Goal: Task Accomplishment & Management: Complete application form

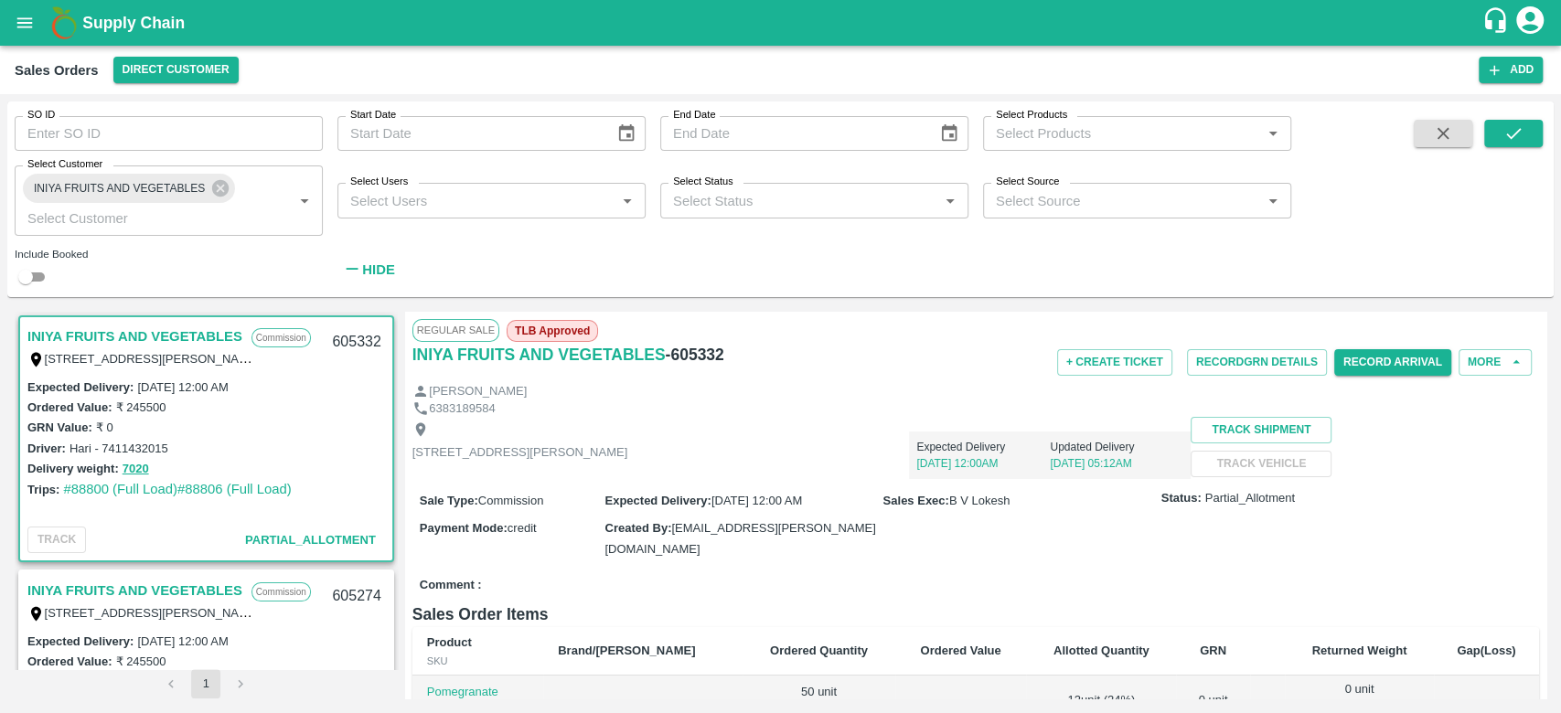
scroll to position [185, 0]
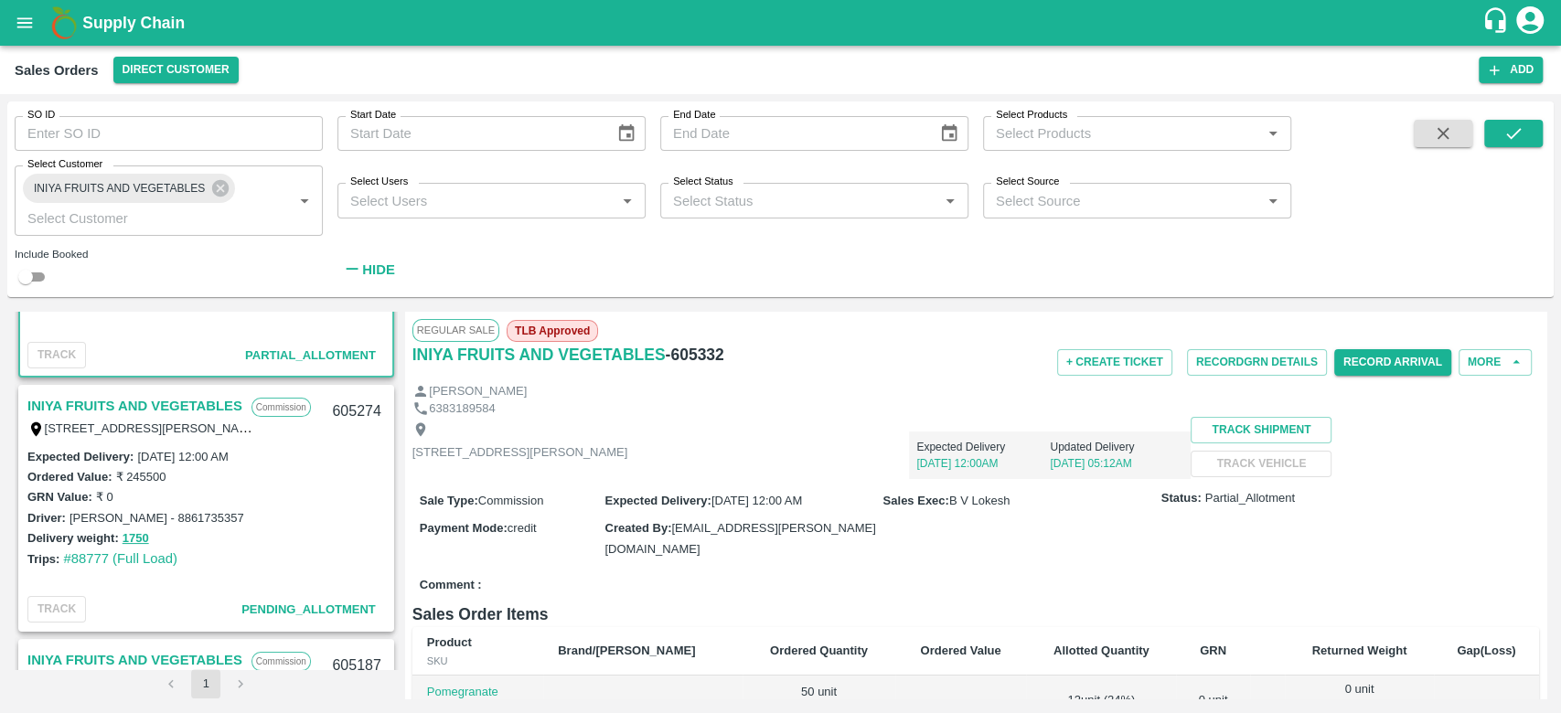
click at [1533, 17] on icon "account of current user" at bounding box center [1530, 20] width 33 height 33
click at [1456, 99] on li "Logout" at bounding box center [1488, 96] width 166 height 31
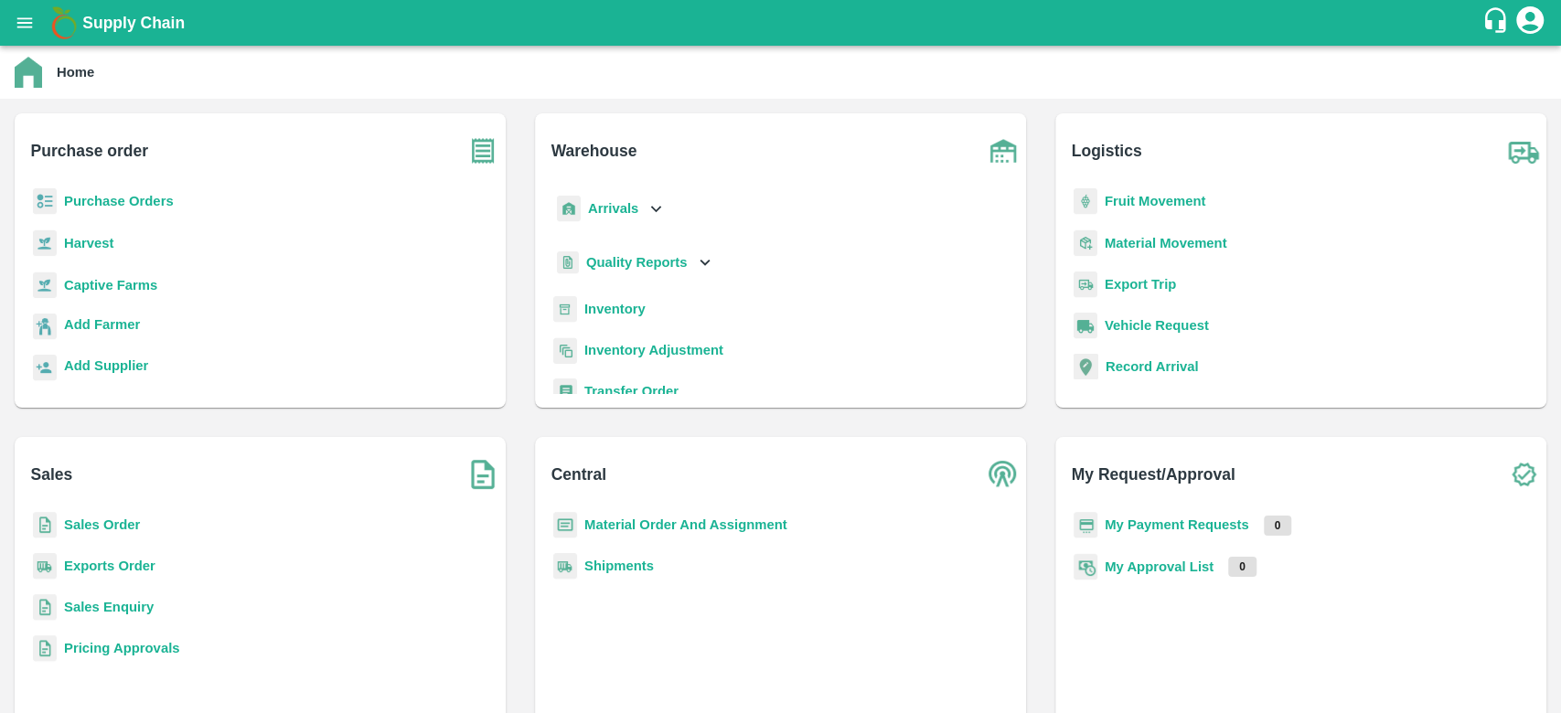
click at [89, 525] on b "Sales Order" at bounding box center [102, 525] width 76 height 15
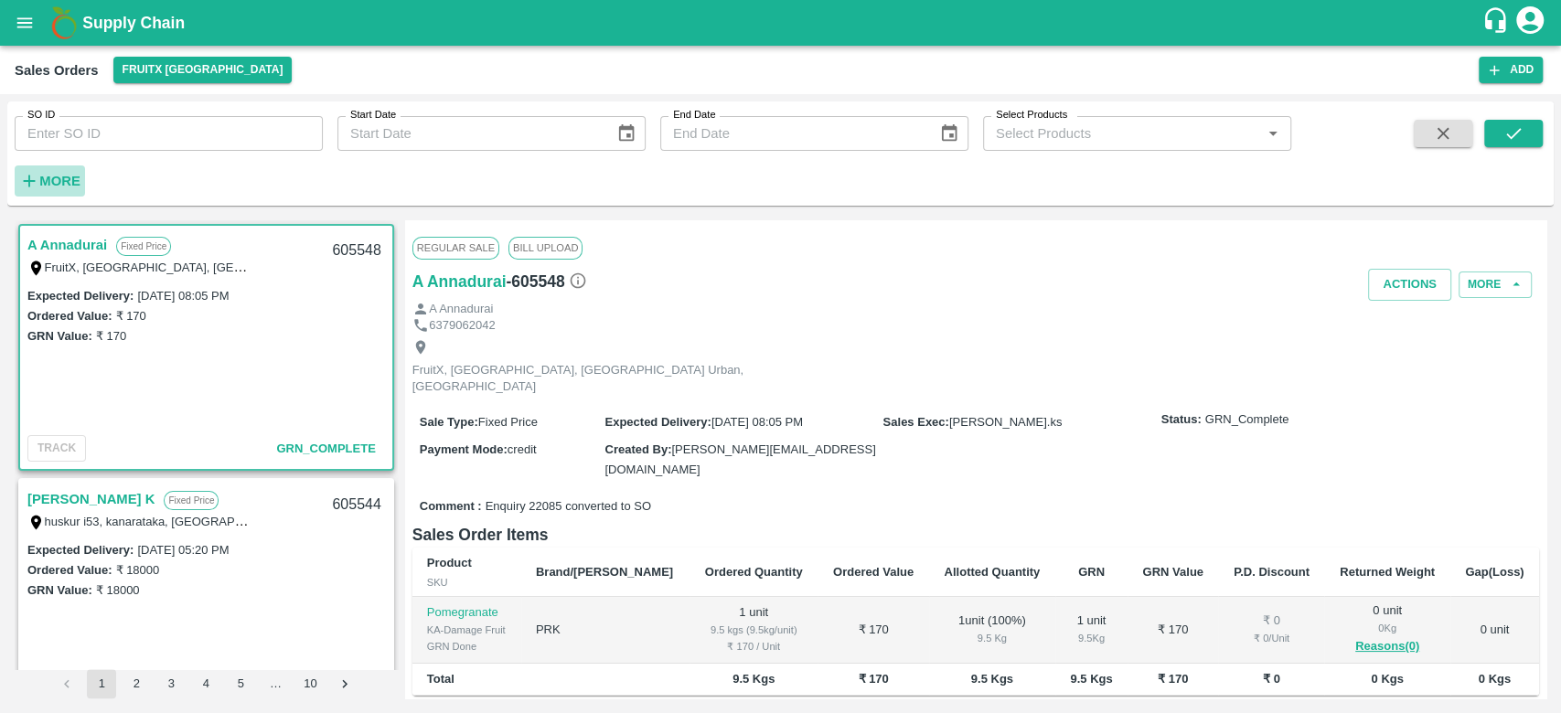
click at [37, 167] on button "More" at bounding box center [50, 181] width 70 height 31
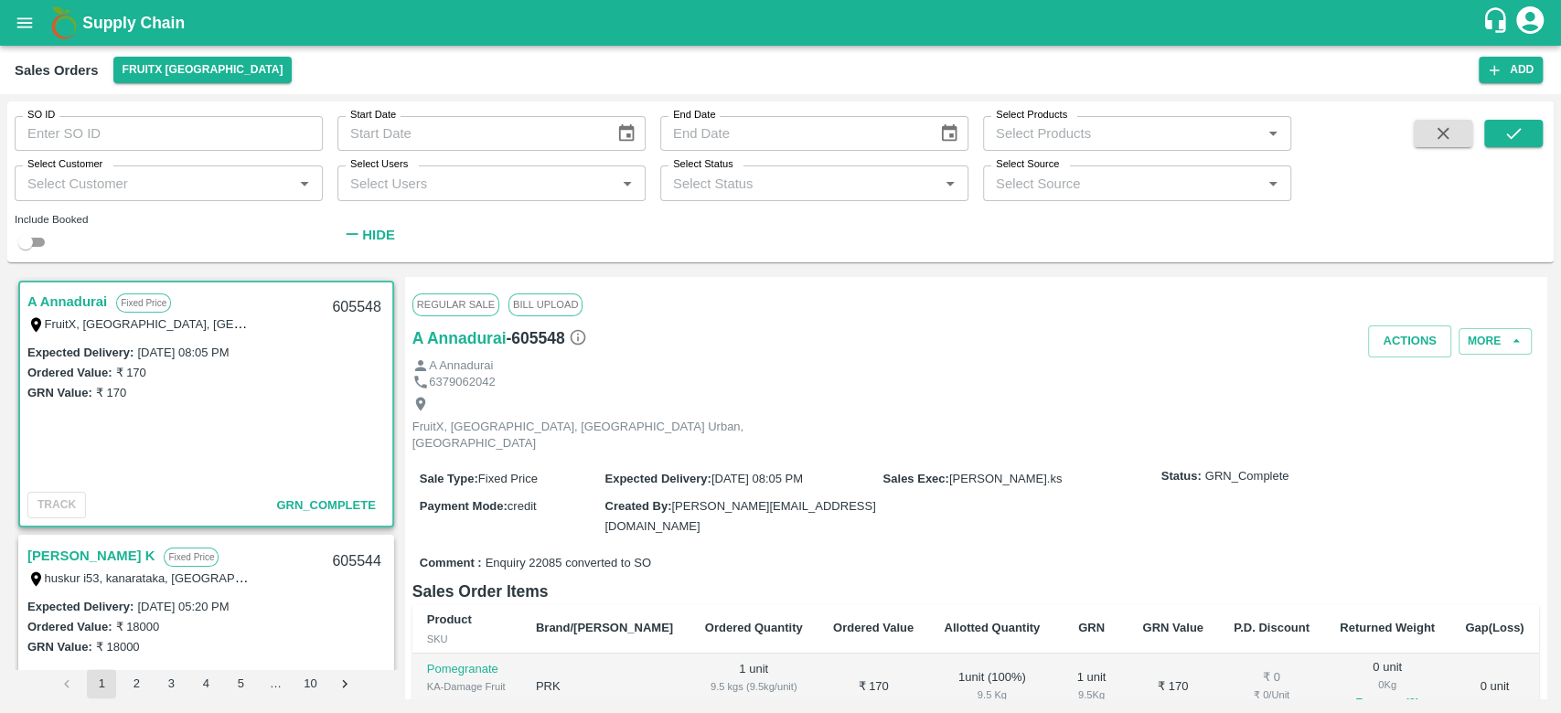
click at [37, 167] on label "Select Customer" at bounding box center [64, 164] width 75 height 15
click at [37, 171] on input "Select Customer" at bounding box center [153, 183] width 267 height 24
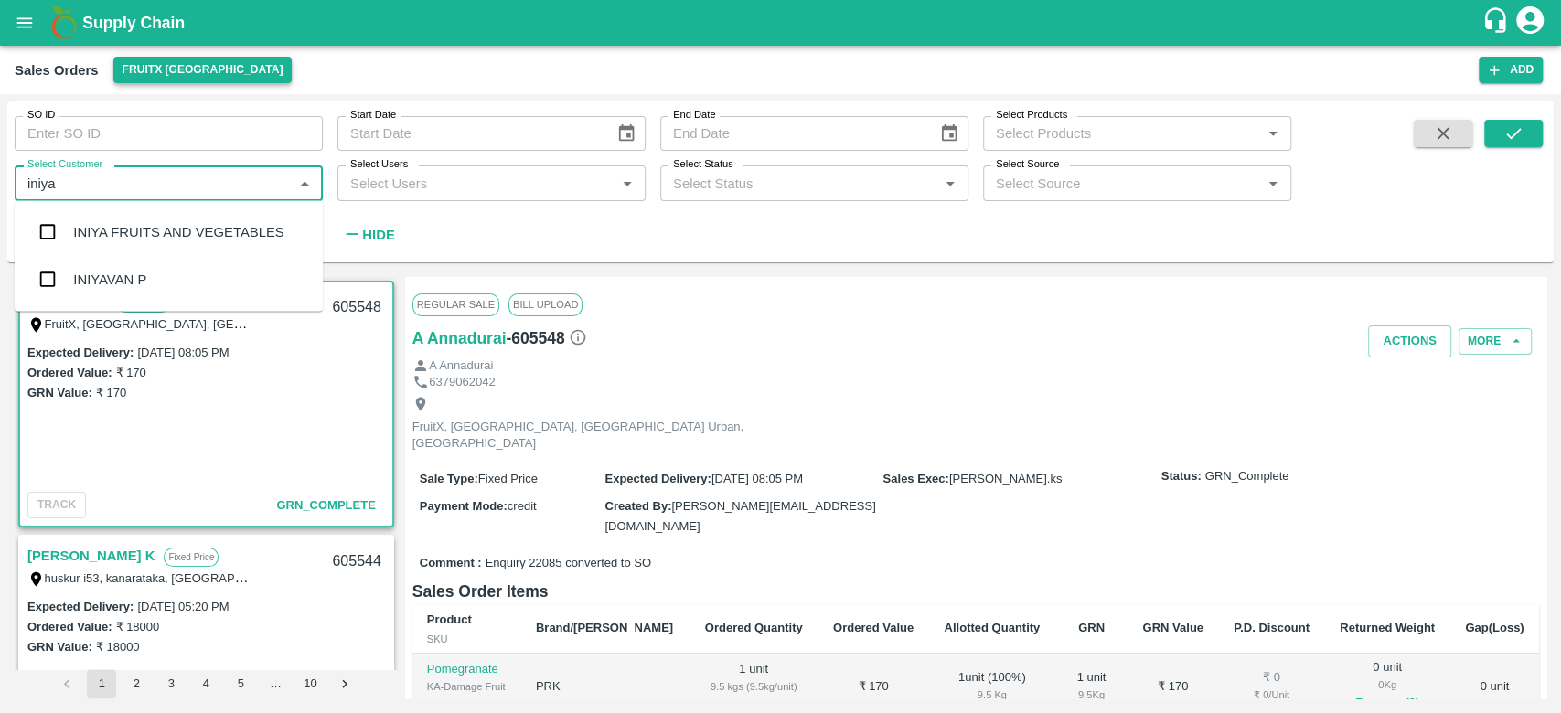
type input "iniya"
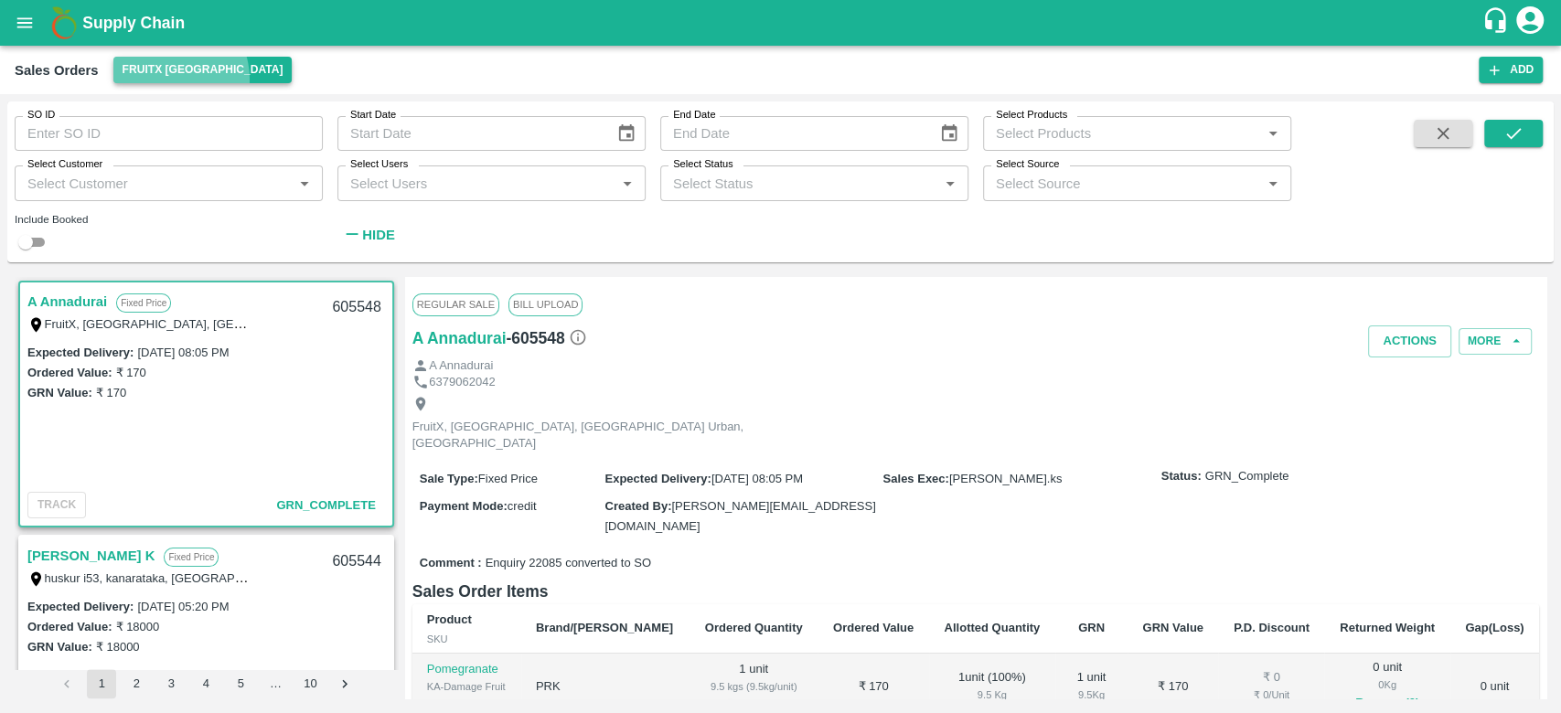
click at [166, 80] on button "FruitX [GEOGRAPHIC_DATA]" at bounding box center [202, 70] width 179 height 27
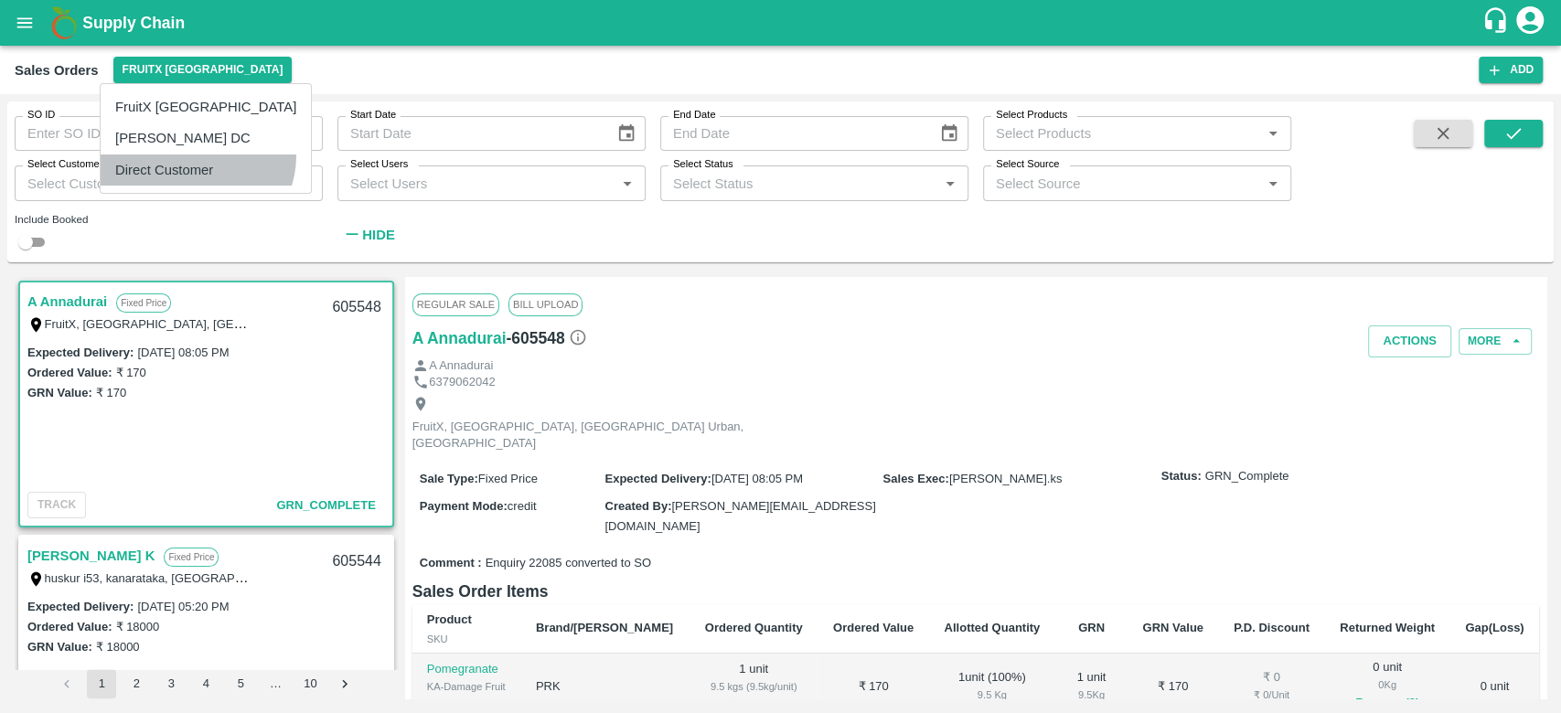
click at [196, 155] on li "Direct Customer" at bounding box center [206, 170] width 210 height 31
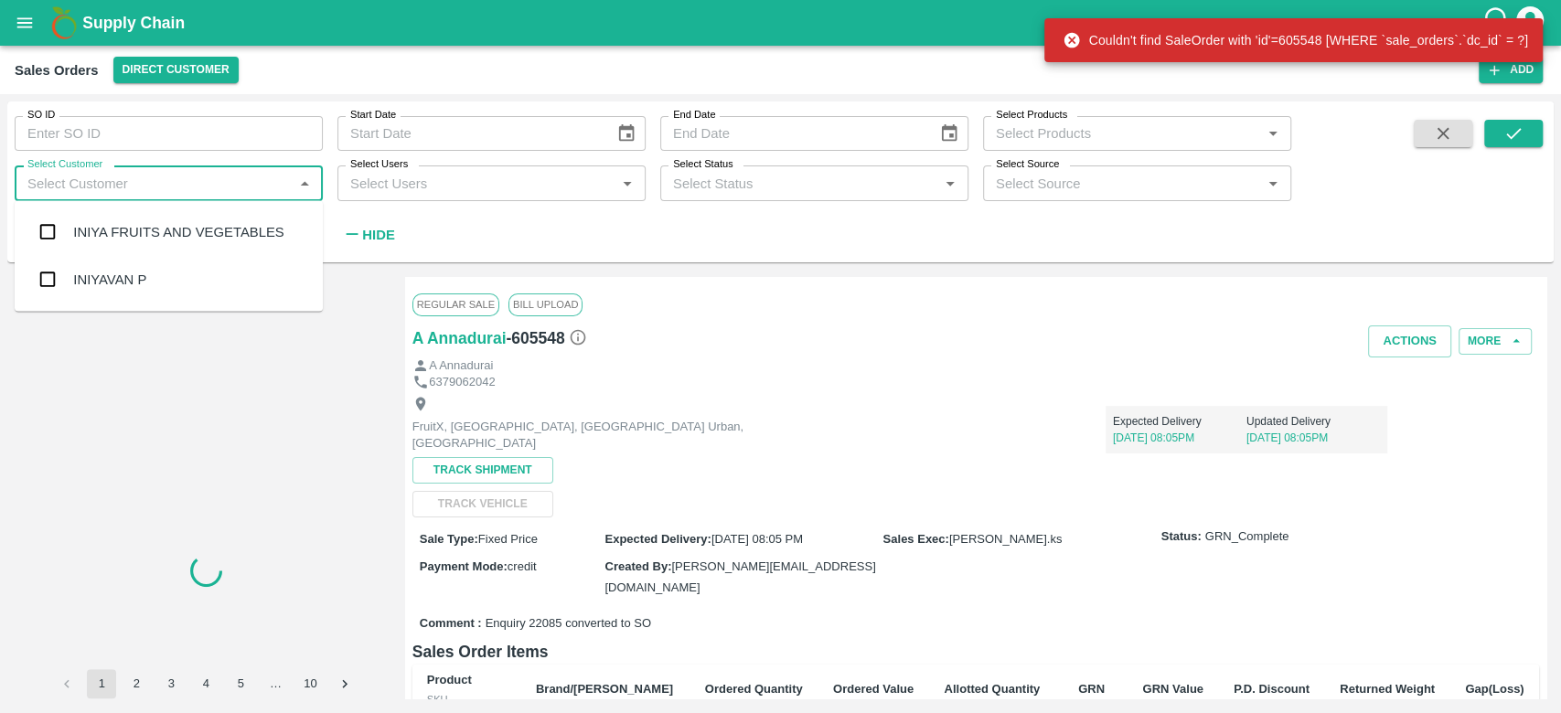
click at [131, 172] on input "Select Customer" at bounding box center [153, 183] width 267 height 24
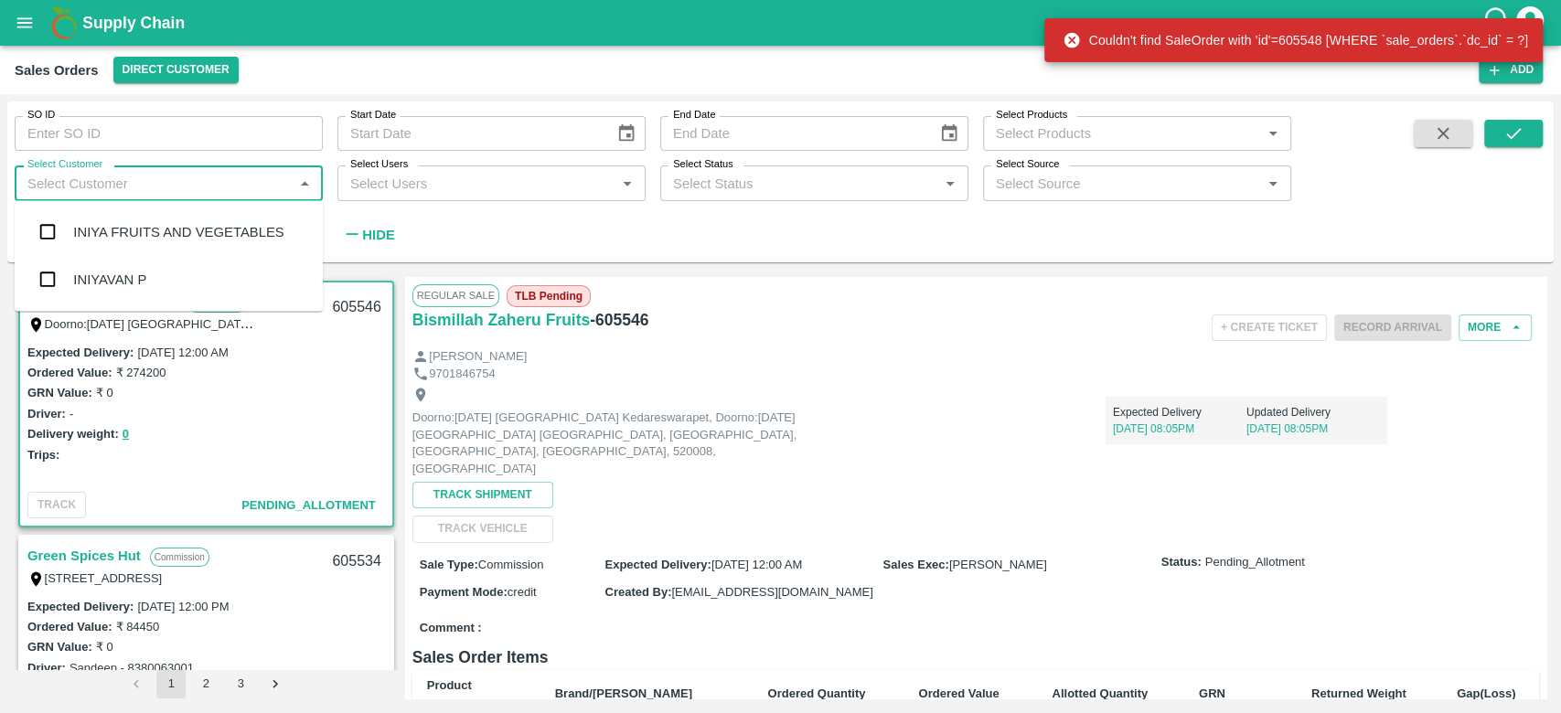
click at [132, 234] on div "INIYA FRUITS AND VEGETABLES" at bounding box center [178, 232] width 210 height 20
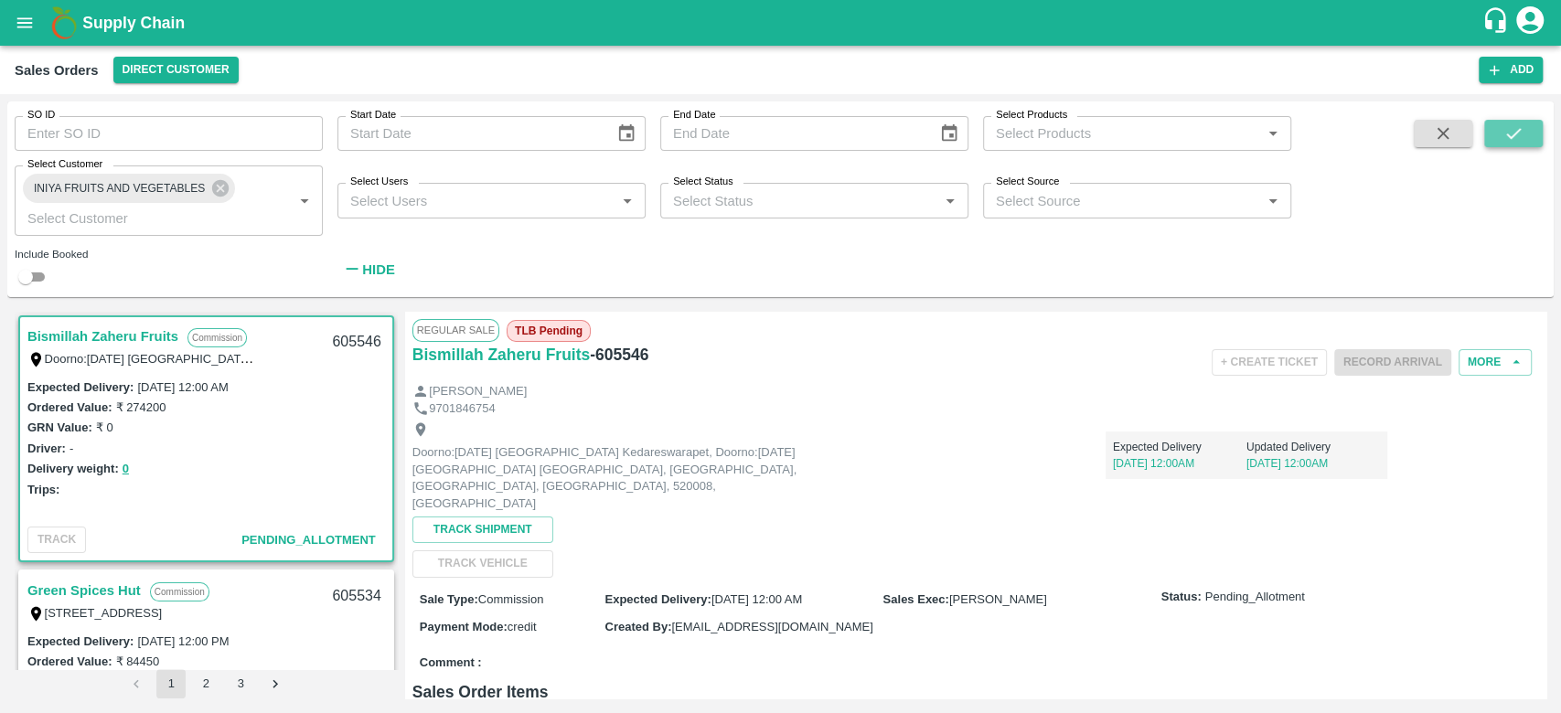
click at [1504, 123] on icon "submit" at bounding box center [1514, 133] width 20 height 20
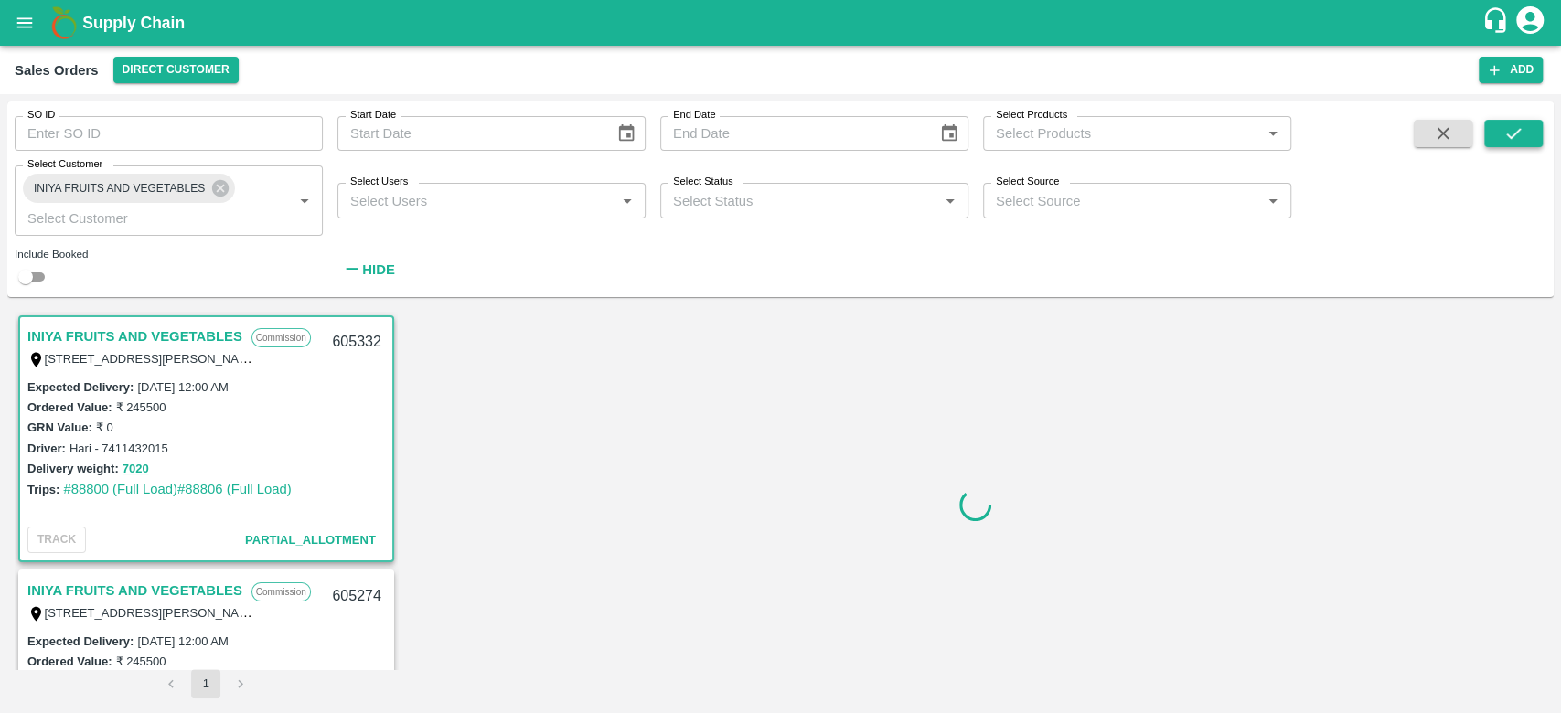
scroll to position [4, 0]
click at [179, 333] on link "INIYA FRUITS AND VEGETABLES" at bounding box center [134, 333] width 215 height 24
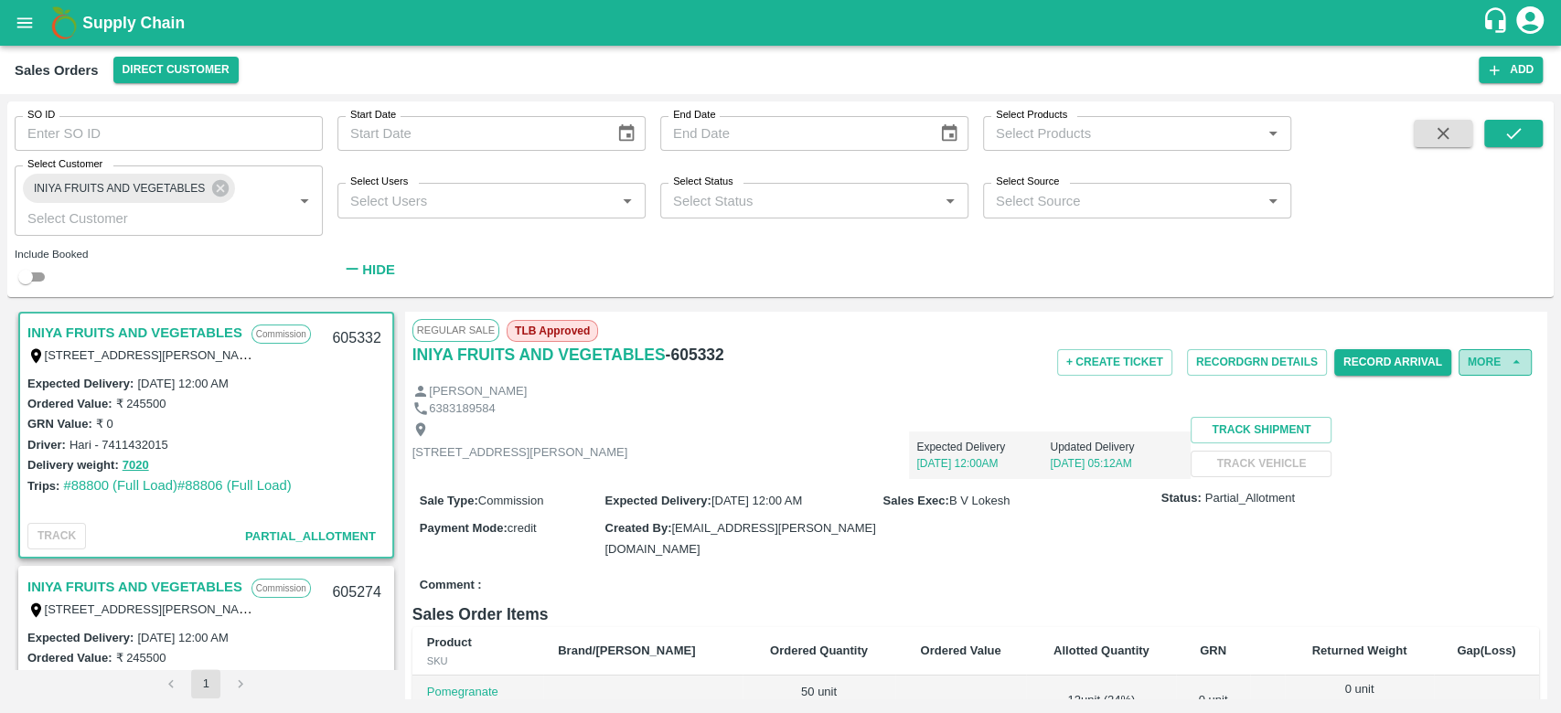
click at [1479, 362] on button "More" at bounding box center [1495, 362] width 73 height 27
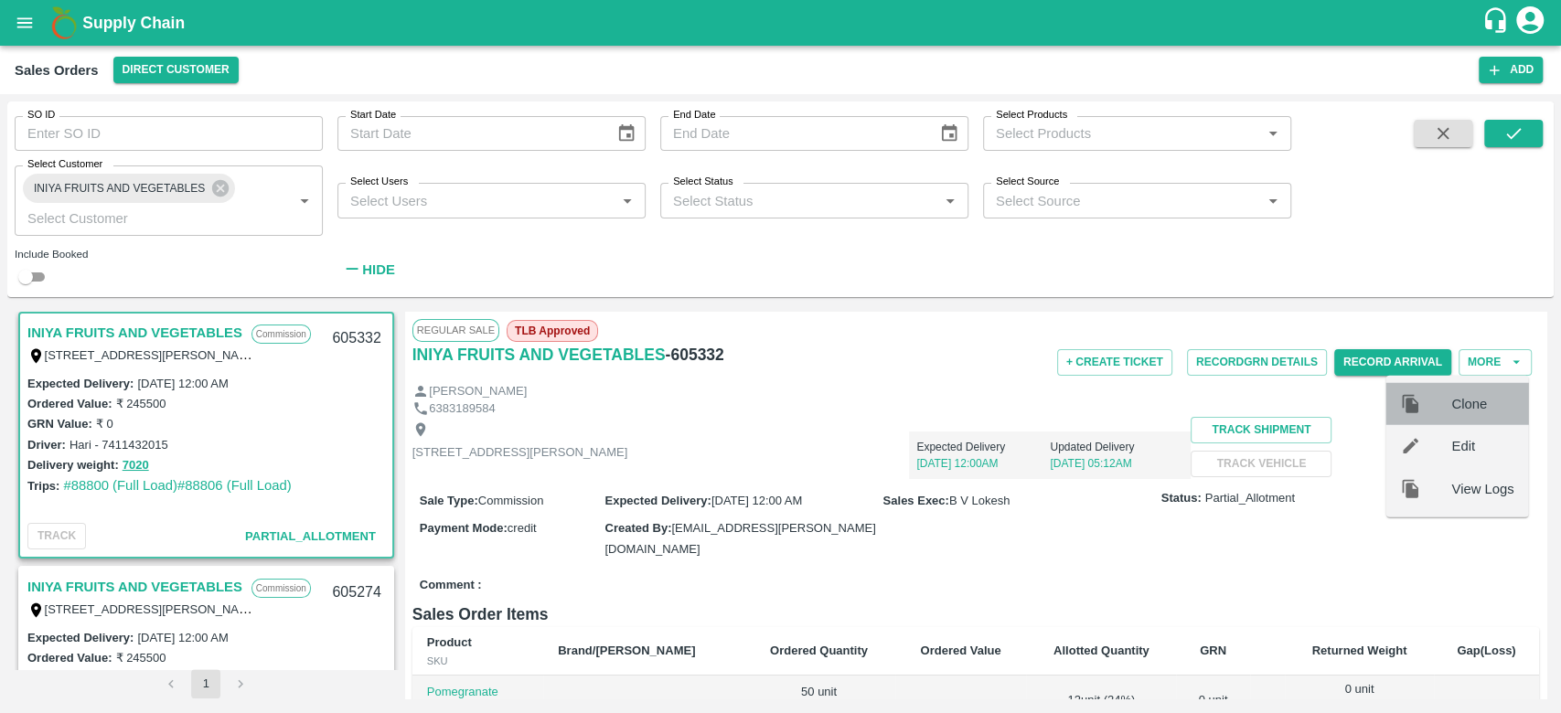
click at [1479, 389] on div "Clone" at bounding box center [1457, 404] width 143 height 42
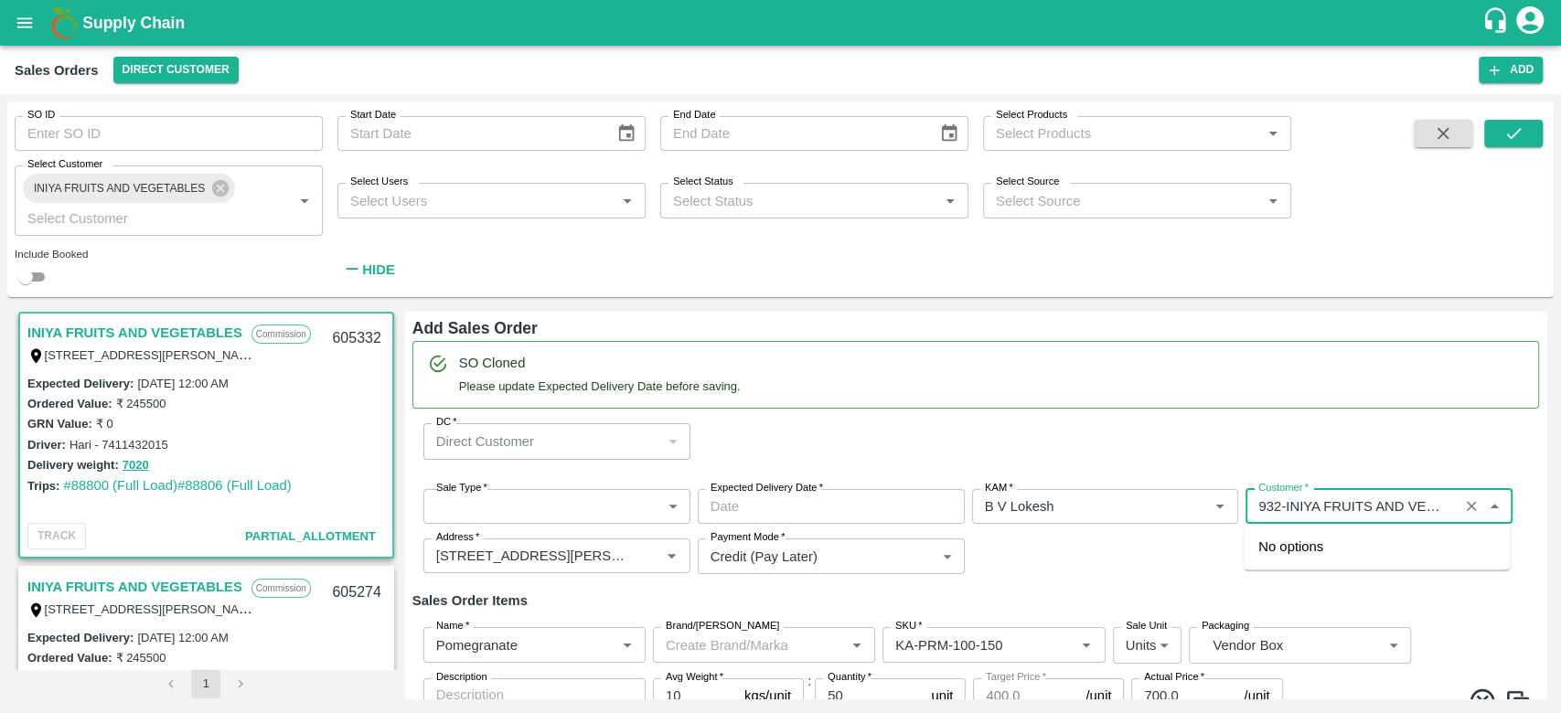
click at [1270, 509] on input "Customer   *" at bounding box center [1352, 507] width 202 height 24
click at [580, 515] on body "Supply Chain Sales Orders Direct Customer Add SO ID SO ID Start Date Start Date…" at bounding box center [780, 356] width 1561 height 713
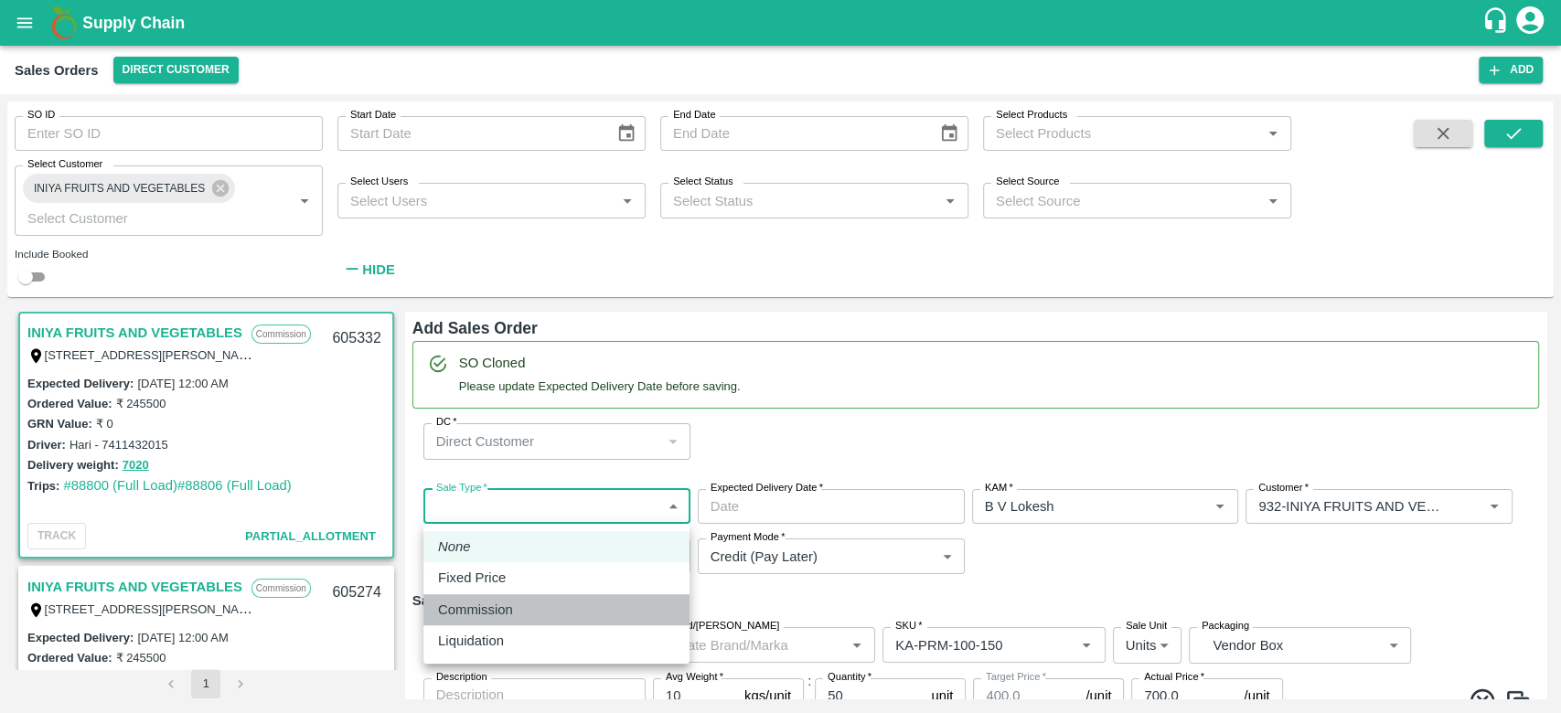
click at [546, 604] on div "Commission" at bounding box center [556, 610] width 237 height 20
type input "2"
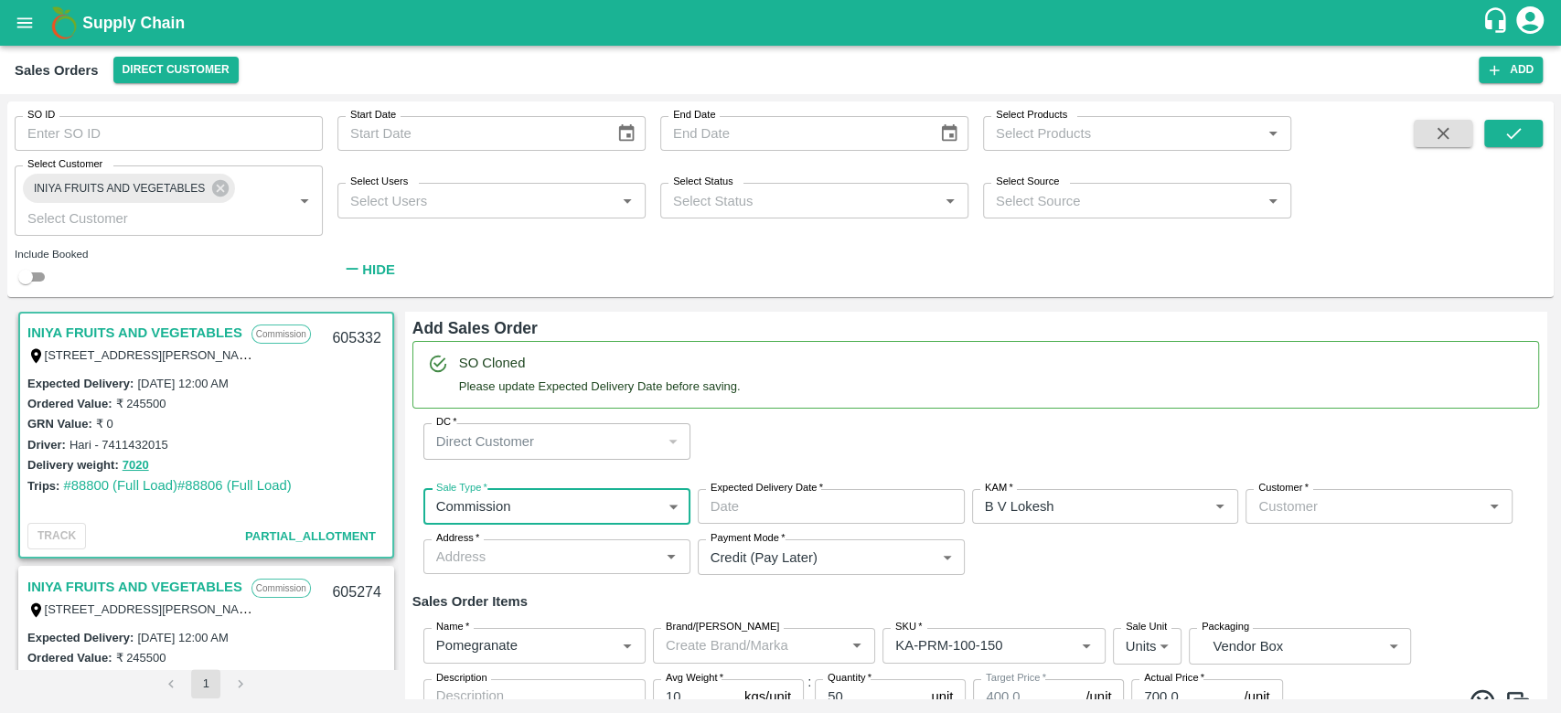
click at [1306, 516] on input "Customer   *" at bounding box center [1364, 507] width 226 height 24
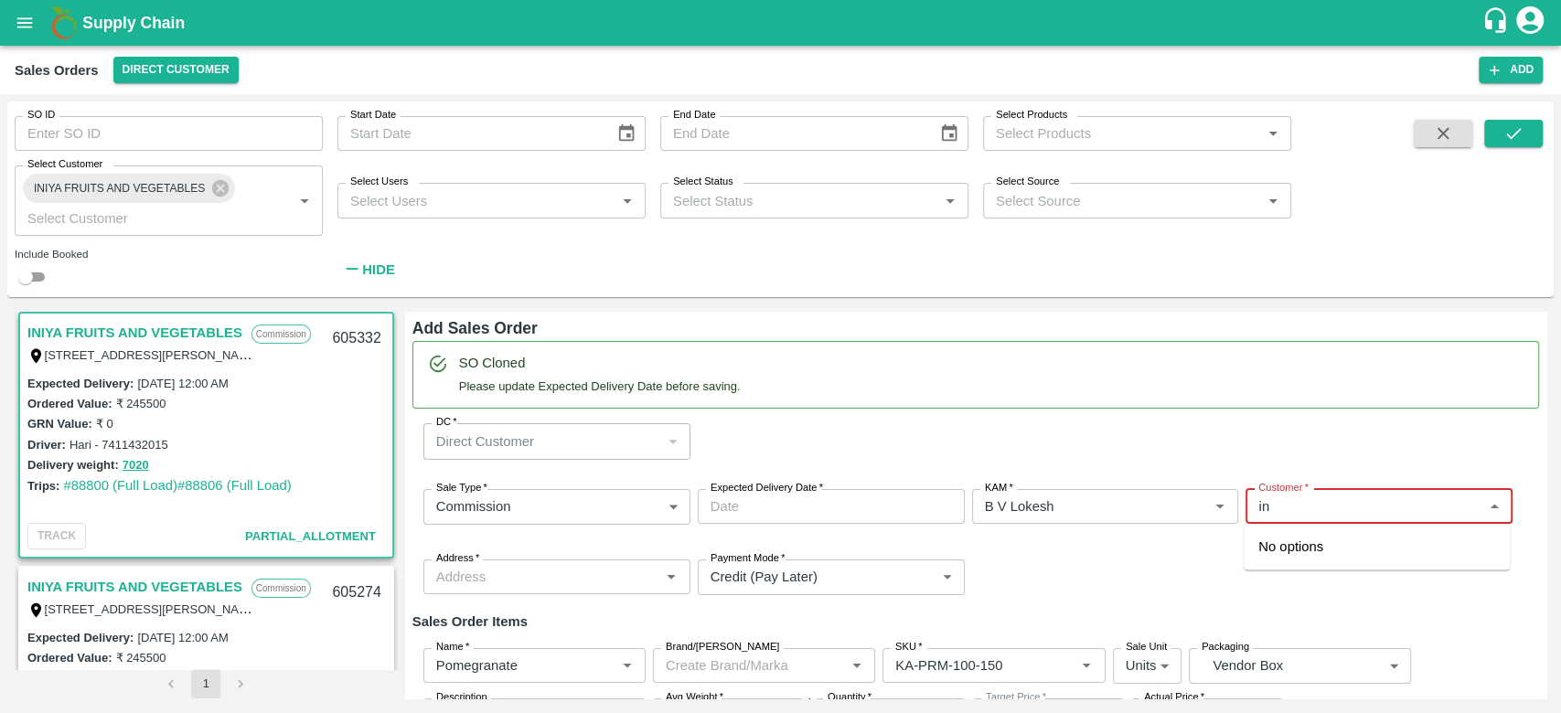
type input "i"
